Goal: Obtain resource: Obtain resource

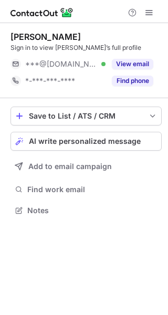
scroll to position [203, 168]
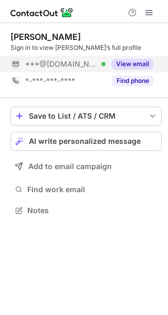
click at [142, 64] on button "View email" at bounding box center [133, 64] width 42 height 11
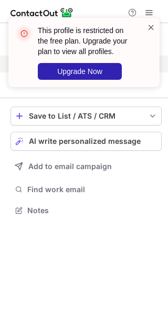
click at [148, 24] on span at bounding box center [151, 27] width 8 height 11
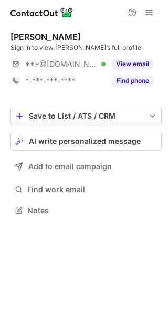
scroll to position [203, 168]
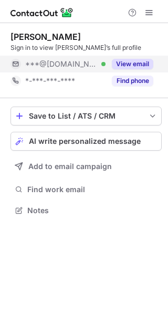
click at [128, 59] on button "View email" at bounding box center [133, 64] width 42 height 11
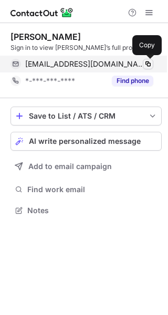
click at [148, 65] on span at bounding box center [148, 64] width 8 height 8
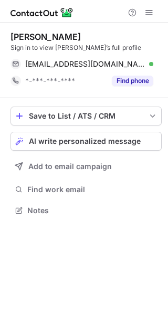
scroll to position [203, 168]
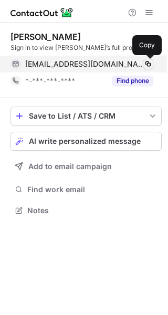
click at [147, 63] on span at bounding box center [148, 64] width 8 height 8
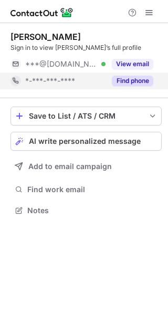
scroll to position [203, 168]
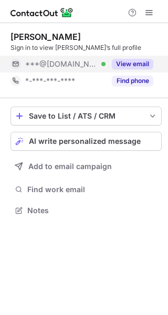
click at [138, 60] on button "View email" at bounding box center [133, 64] width 42 height 11
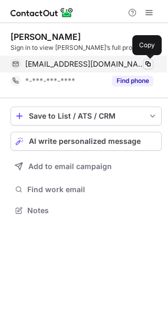
click at [149, 63] on span at bounding box center [148, 64] width 8 height 8
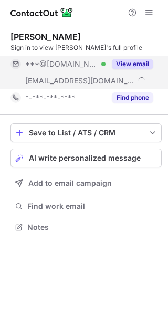
scroll to position [220, 168]
click at [141, 59] on button "View email" at bounding box center [133, 64] width 42 height 11
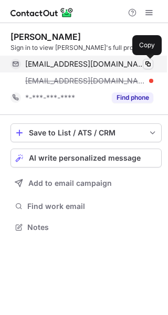
click at [149, 61] on span at bounding box center [148, 64] width 8 height 8
